Goal: Task Accomplishment & Management: Use online tool/utility

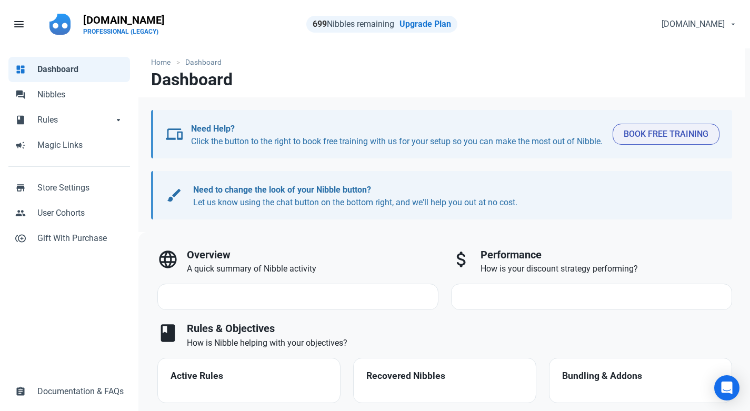
select select "7d"
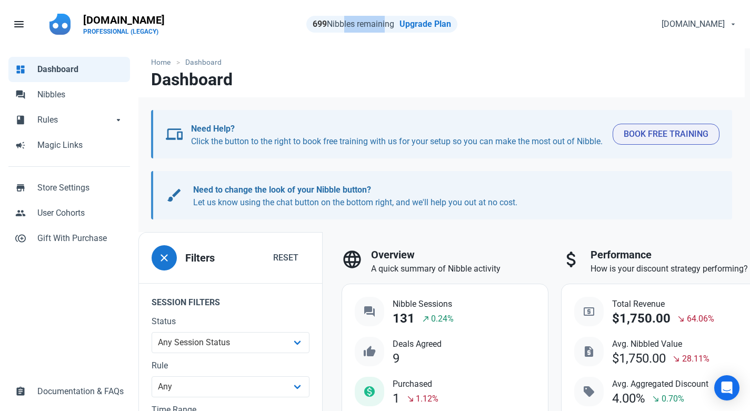
drag, startPoint x: 336, startPoint y: 28, endPoint x: 378, endPoint y: 30, distance: 41.1
click at [378, 30] on div "699 Nibbles remaining Upgrade Plan" at bounding box center [381, 24] width 151 height 17
click at [47, 94] on span "Nibbles" at bounding box center [80, 94] width 86 height 13
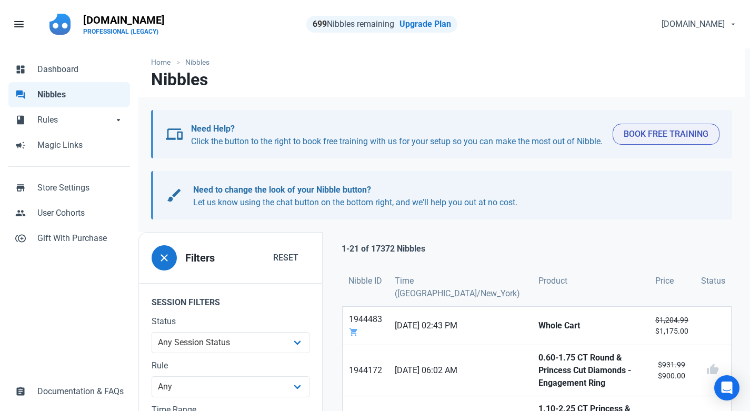
click at [52, 120] on span "Rules" at bounding box center [75, 120] width 76 height 13
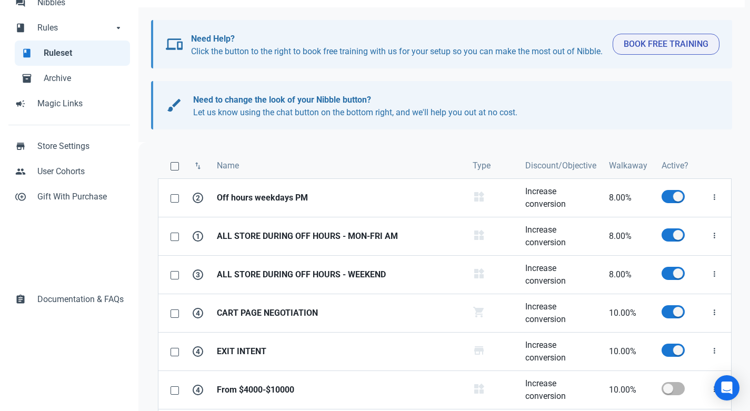
scroll to position [105, 0]
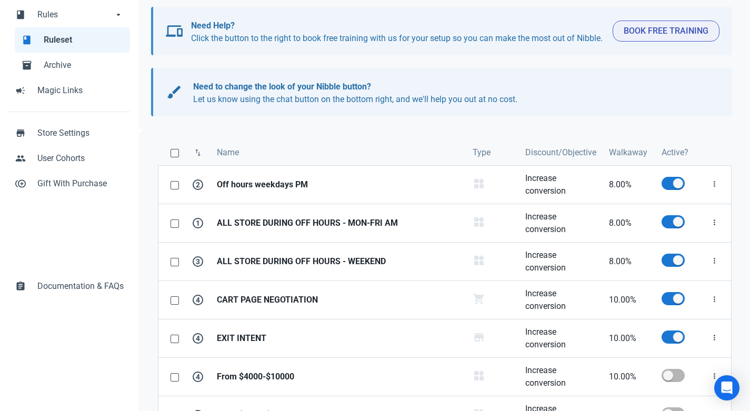
click at [249, 345] on strong "EXIT INTENT" at bounding box center [338, 338] width 243 height 13
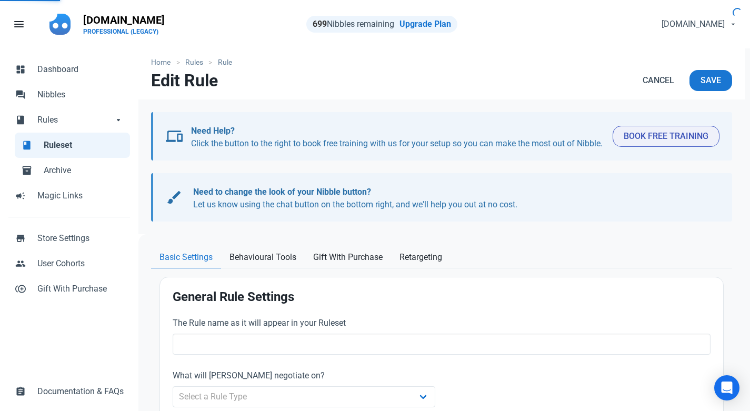
type input "EXIT INTENT"
type input "10.00"
radio input "true"
radio input "false"
radio input "true"
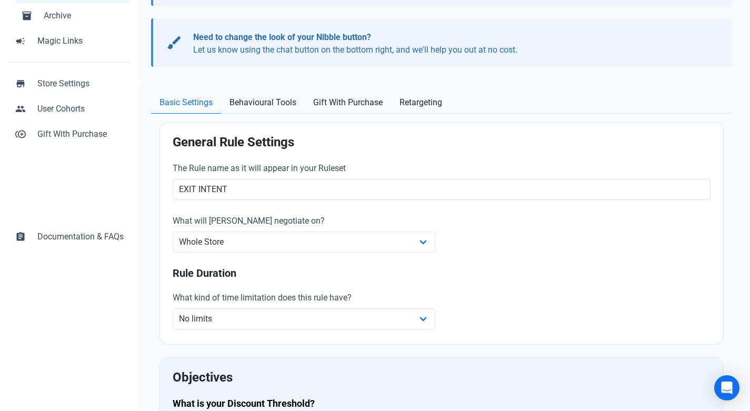
scroll to position [211, 0]
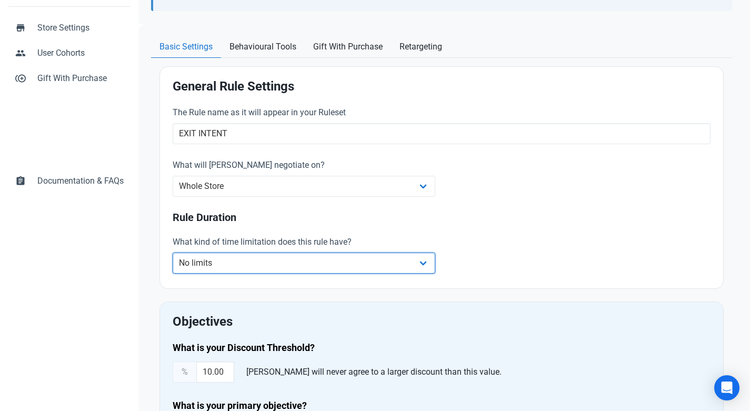
click at [260, 274] on select "No limits Date range Recurring date/time" at bounding box center [304, 263] width 263 height 21
click at [173, 265] on select "No limits Date range Recurring date/time" at bounding box center [304, 263] width 263 height 21
click at [257, 274] on select "No limits Date range Recurring date/time" at bounding box center [304, 263] width 263 height 21
click at [173, 265] on select "No limits Date range Recurring date/time" at bounding box center [304, 263] width 263 height 21
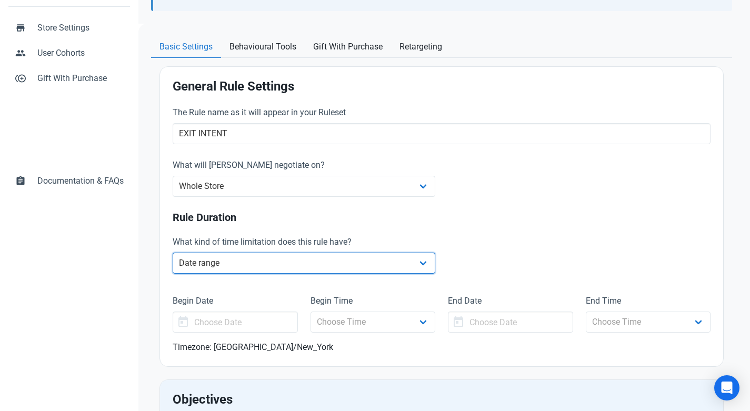
click at [263, 274] on select "No limits Date range Recurring date/time" at bounding box center [304, 263] width 263 height 21
click at [173, 265] on select "No limits Date range Recurring date/time" at bounding box center [304, 263] width 263 height 21
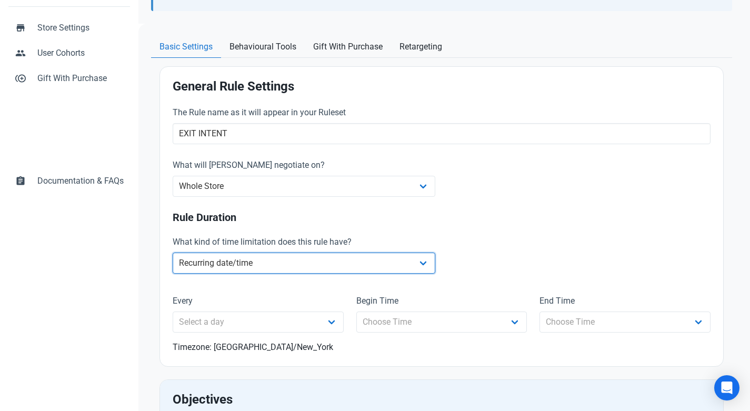
click at [272, 274] on select "No limits Date range Recurring date/time" at bounding box center [304, 263] width 263 height 21
select select "no-limit"
click at [173, 265] on select "No limits Date range Recurring date/time" at bounding box center [304, 263] width 263 height 21
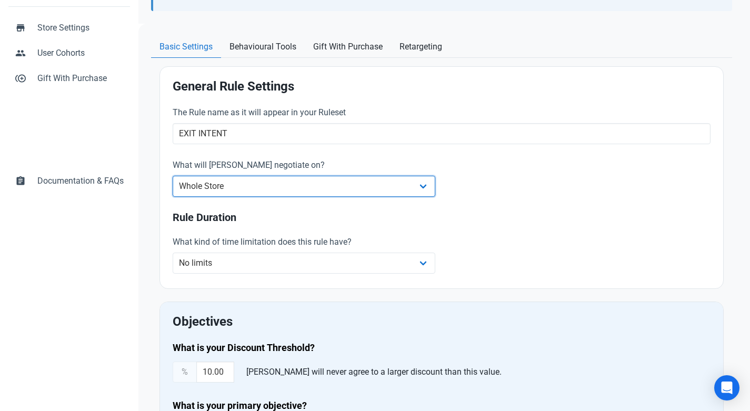
click at [290, 197] on select "Whole Store Individual Products Product Categories Cart" at bounding box center [304, 186] width 263 height 21
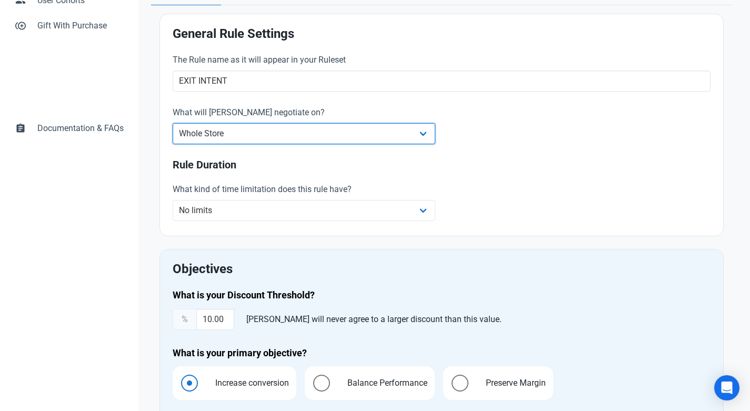
scroll to position [105, 0]
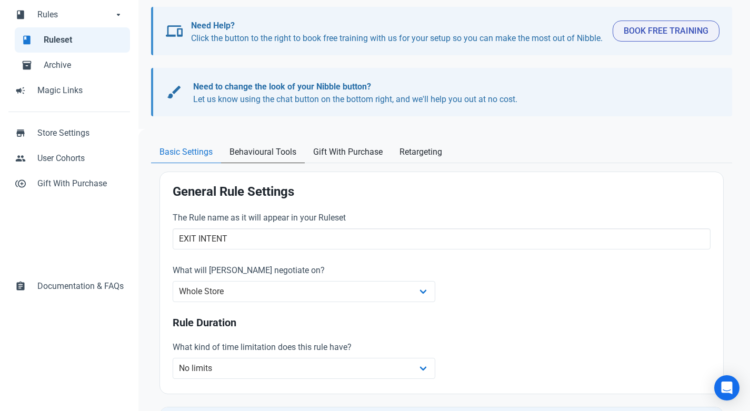
click at [261, 158] on span "Behavioural Tools" at bounding box center [263, 152] width 67 height 13
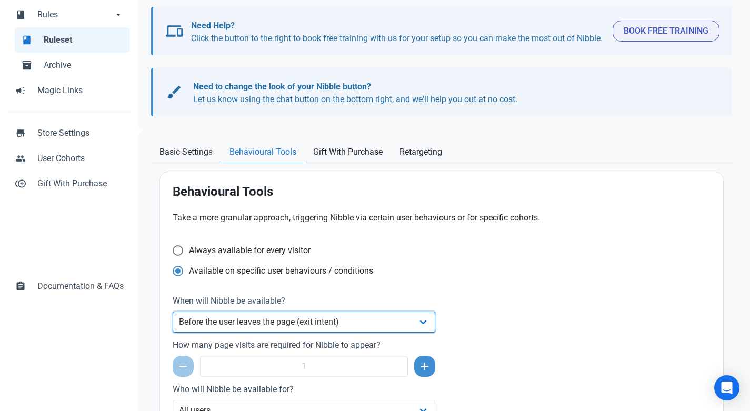
click at [249, 333] on select "Always After a set amount of time during a page visit Before the user leaves th…" at bounding box center [304, 322] width 263 height 21
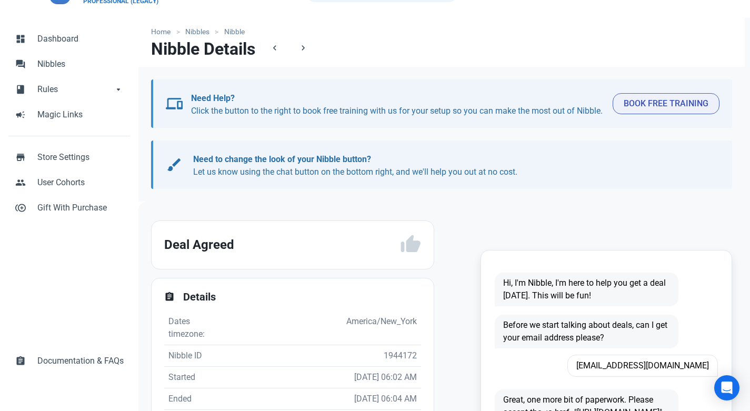
scroll to position [158, 0]
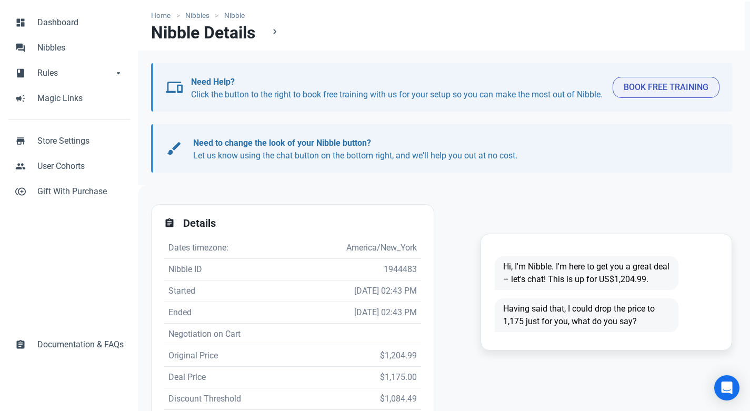
scroll to position [105, 0]
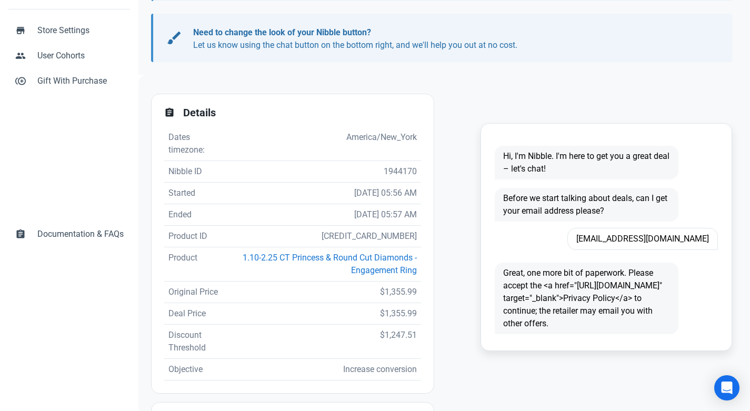
scroll to position [158, 0]
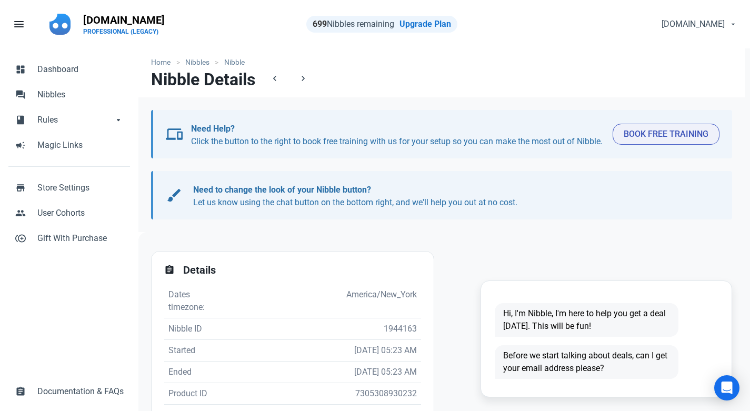
scroll to position [158, 0]
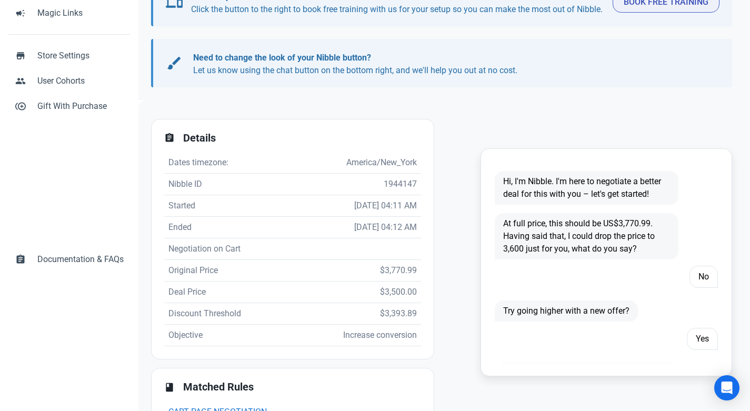
scroll to position [158, 0]
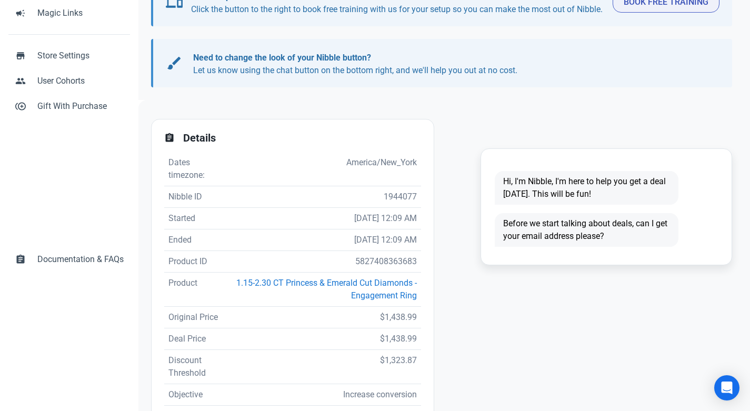
scroll to position [158, 0]
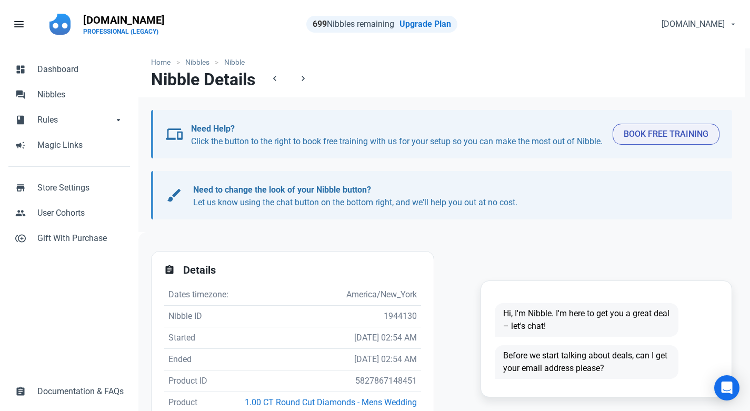
scroll to position [158, 0]
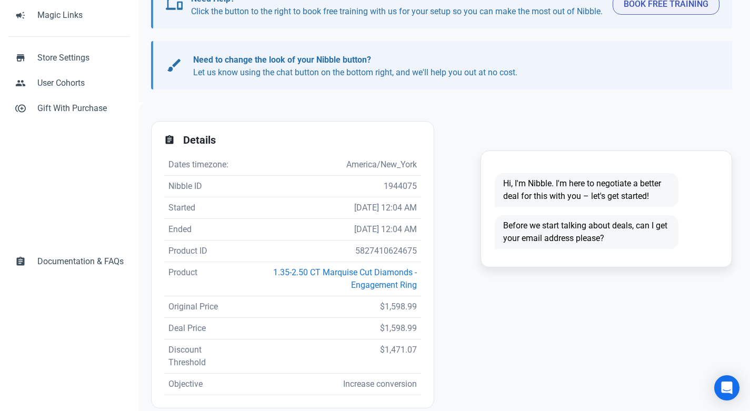
scroll to position [158, 0]
